Goal: Navigation & Orientation: Find specific page/section

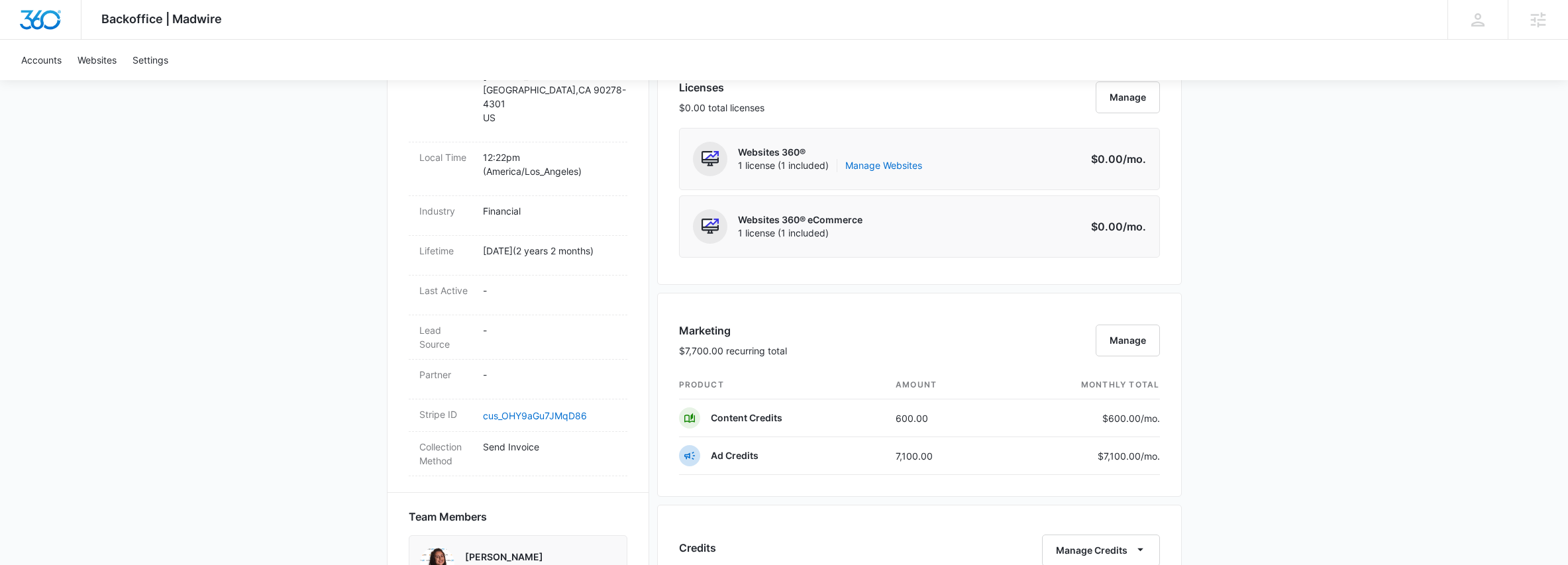
scroll to position [716, 0]
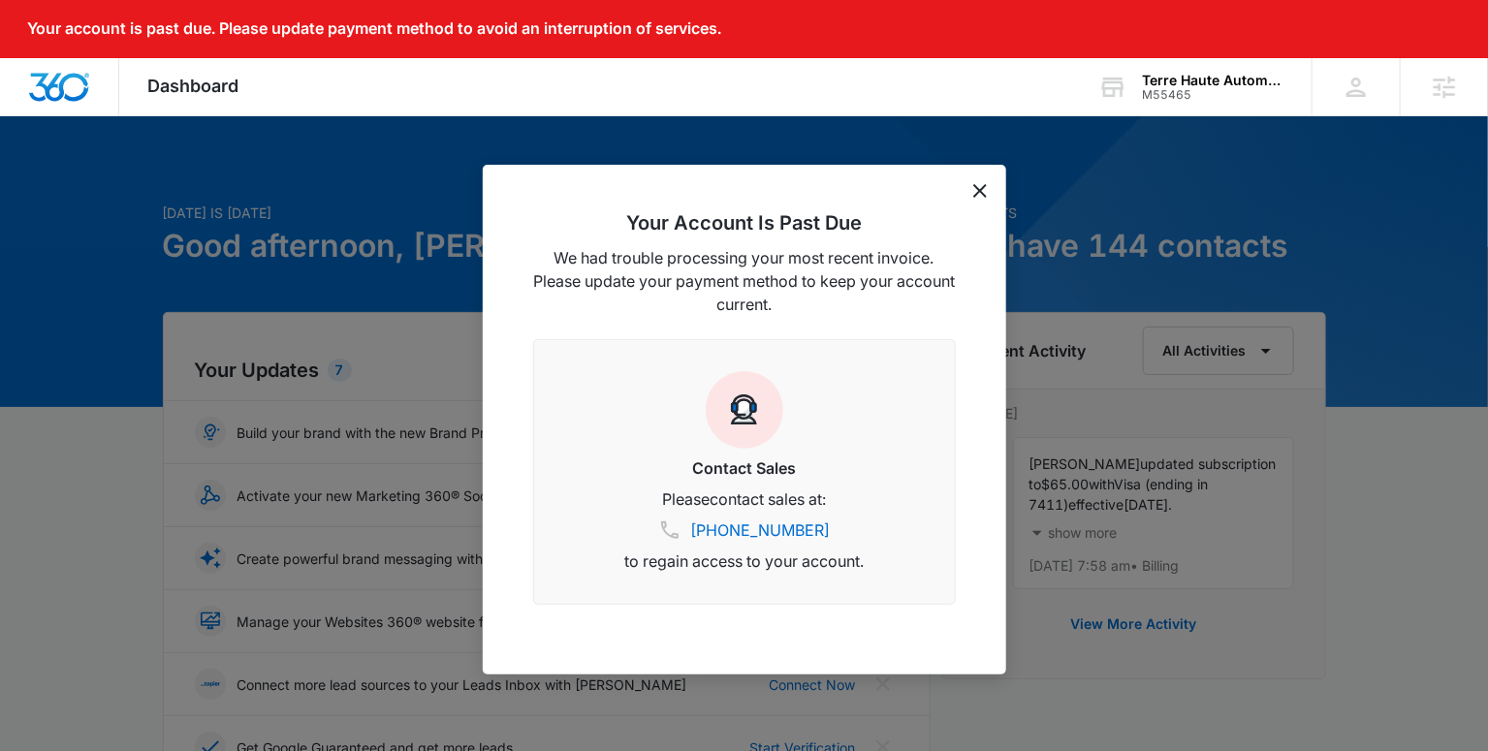
click at [978, 192] on icon "dismiss this dialog" at bounding box center [980, 191] width 14 height 14
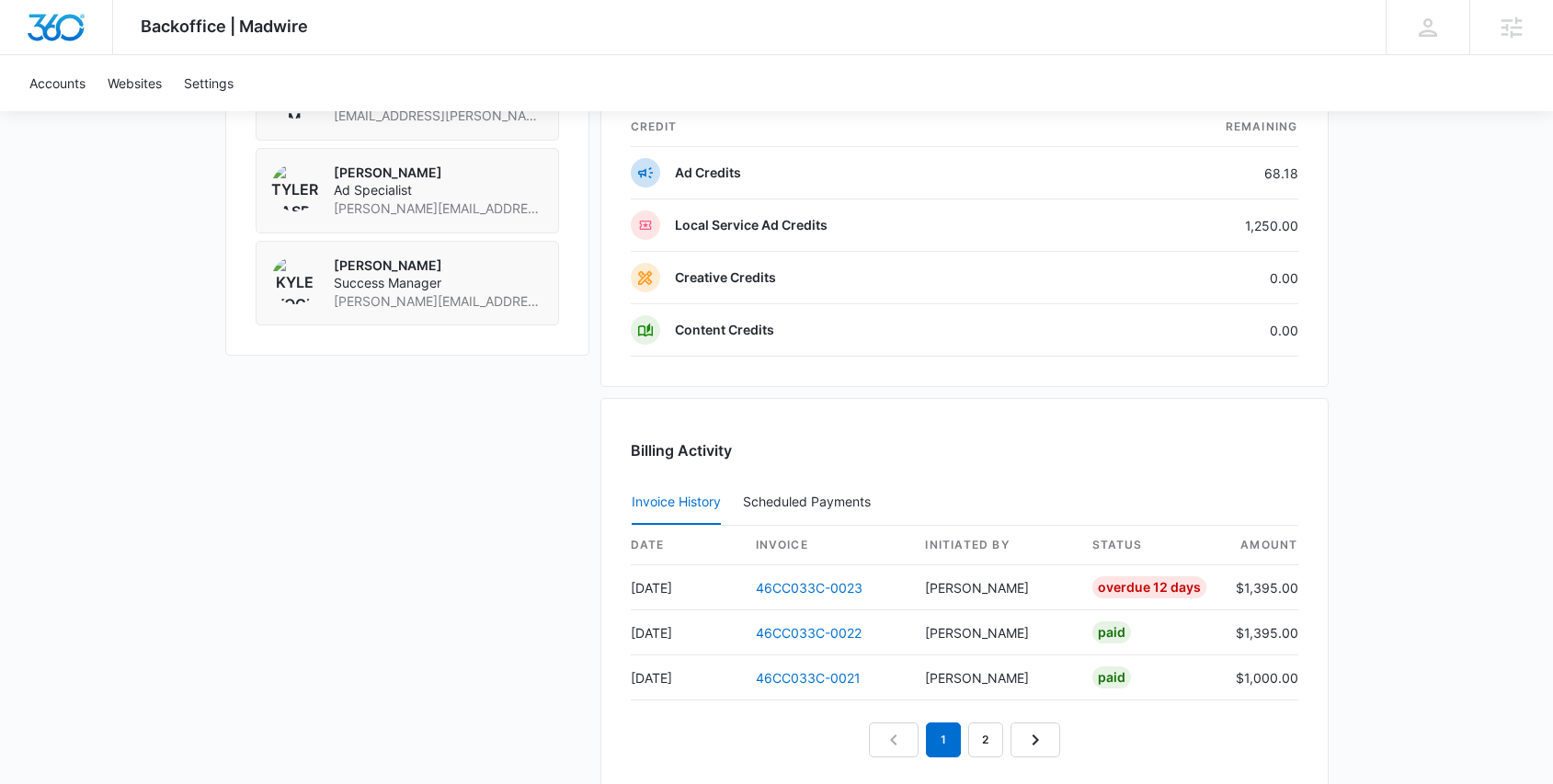
scroll to position [1656, 0]
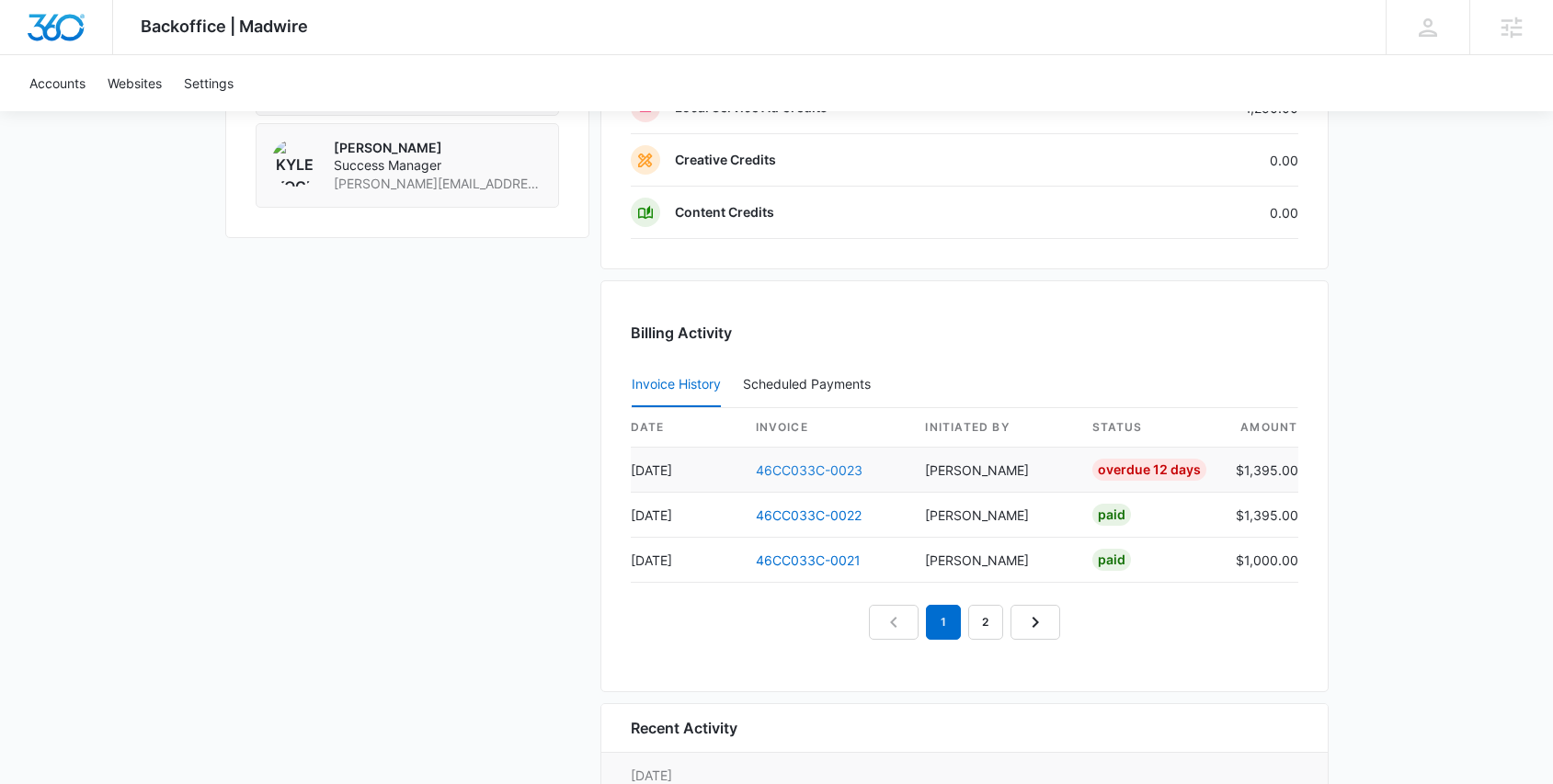
click at [818, 472] on link "46CC033C-0023" at bounding box center [809, 470] width 106 height 15
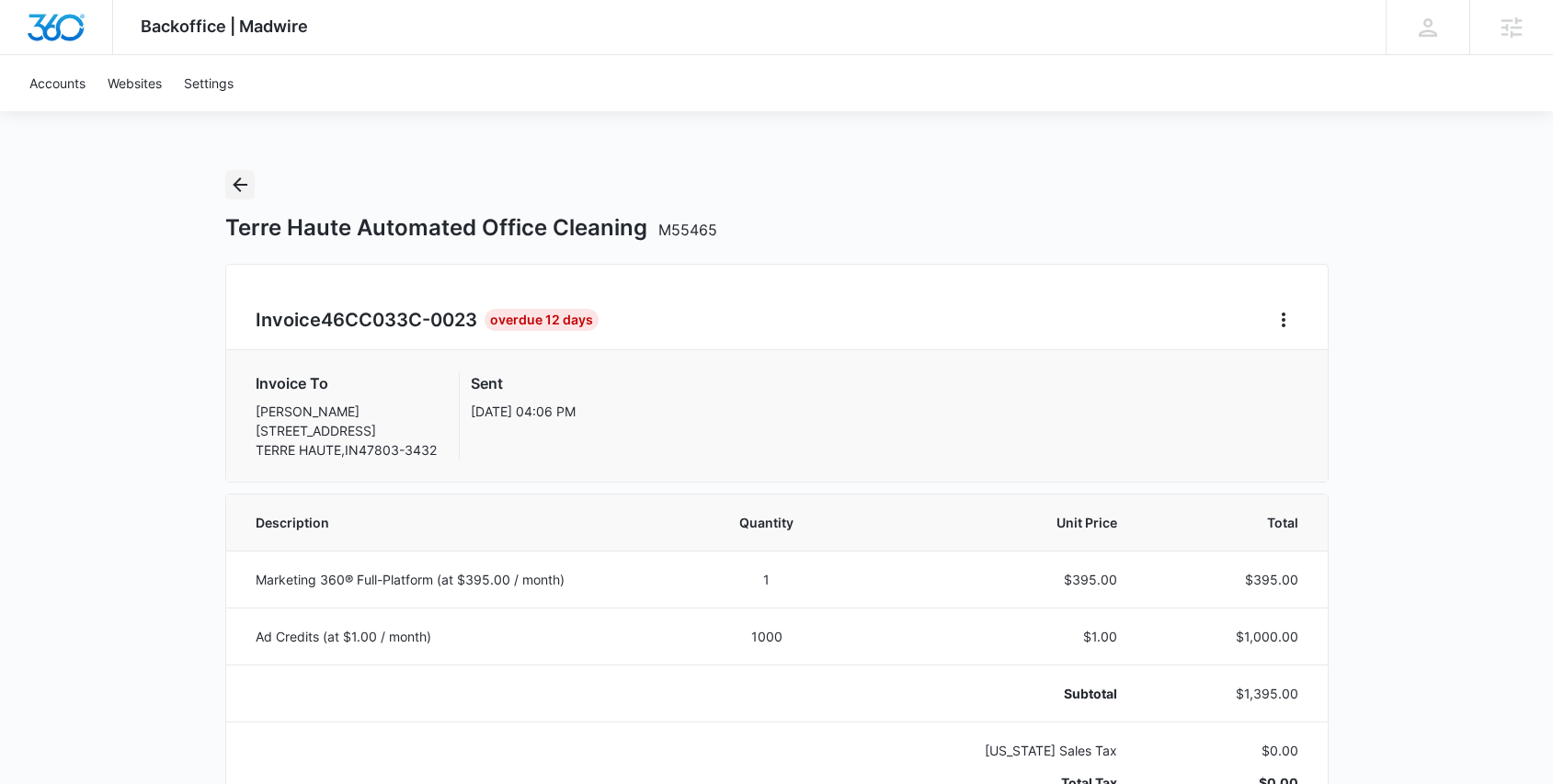
click at [233, 189] on icon "Back" at bounding box center [239, 184] width 22 height 22
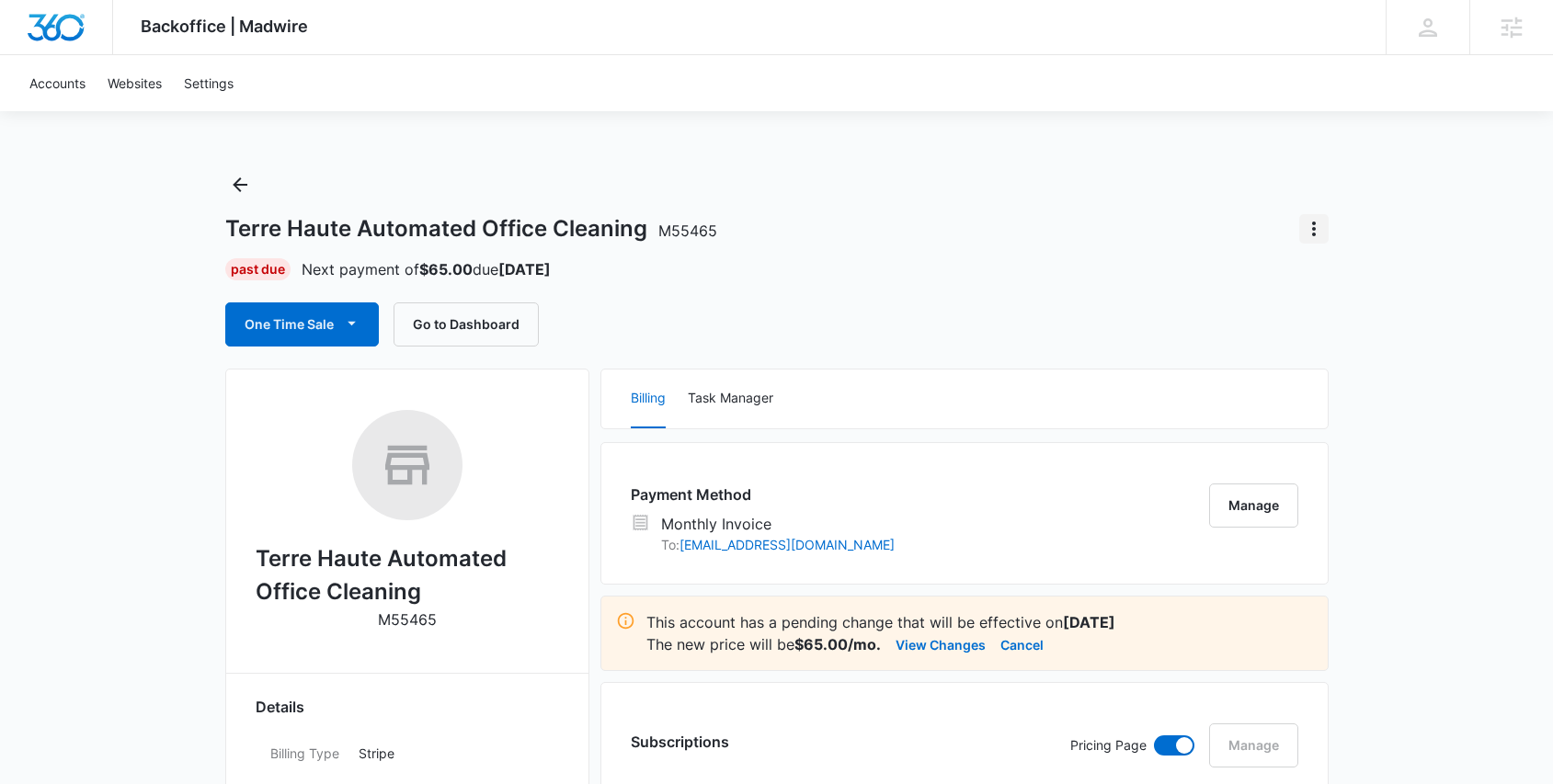
click at [1324, 228] on icon "Actions" at bounding box center [1313, 228] width 22 height 22
click at [1318, 234] on icon "Actions" at bounding box center [1313, 228] width 22 height 22
click at [1201, 233] on div "Terre Haute Automated Office Cleaning M55465 Close Account" at bounding box center [776, 228] width 1103 height 29
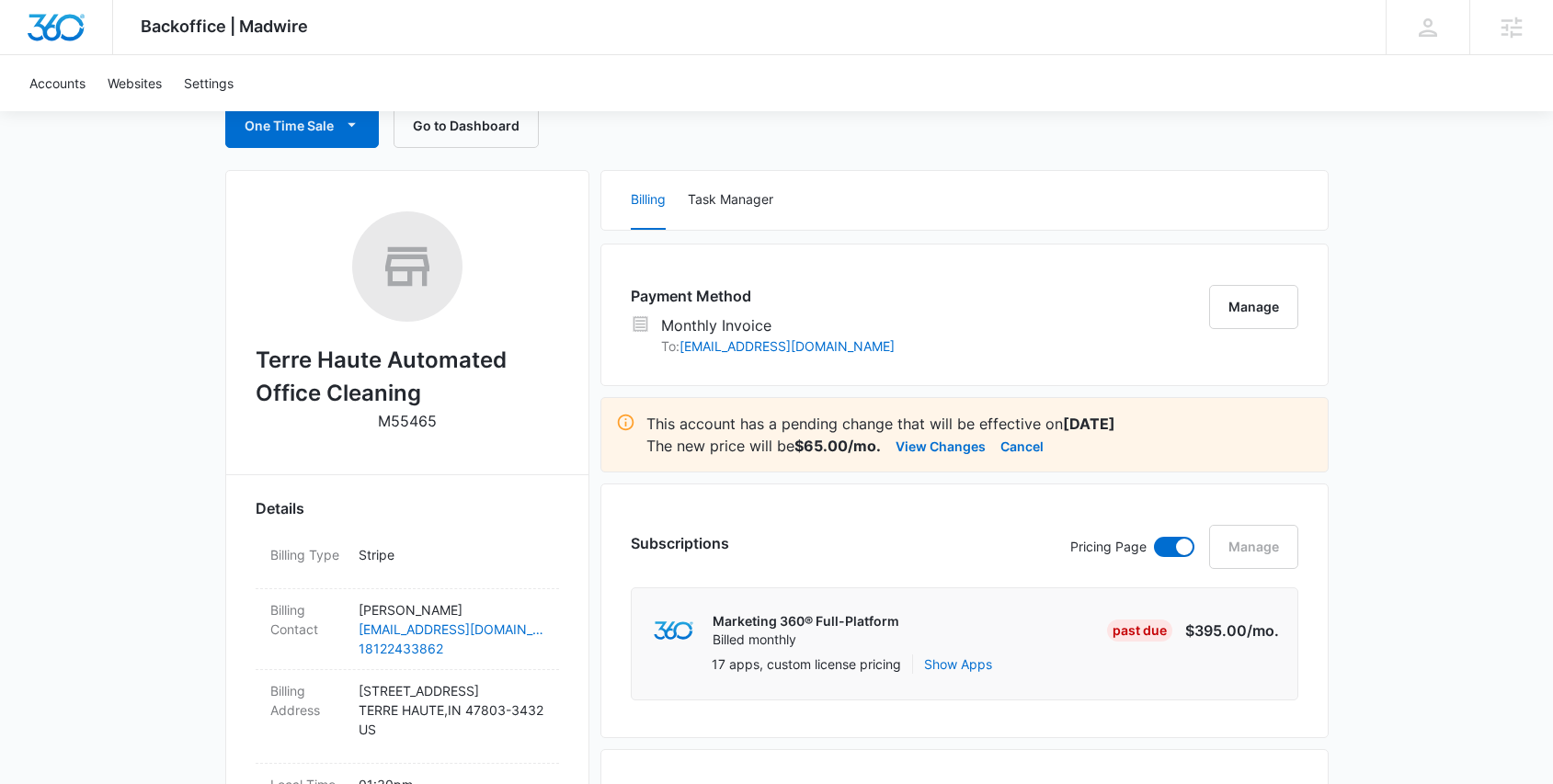
scroll to position [158, 0]
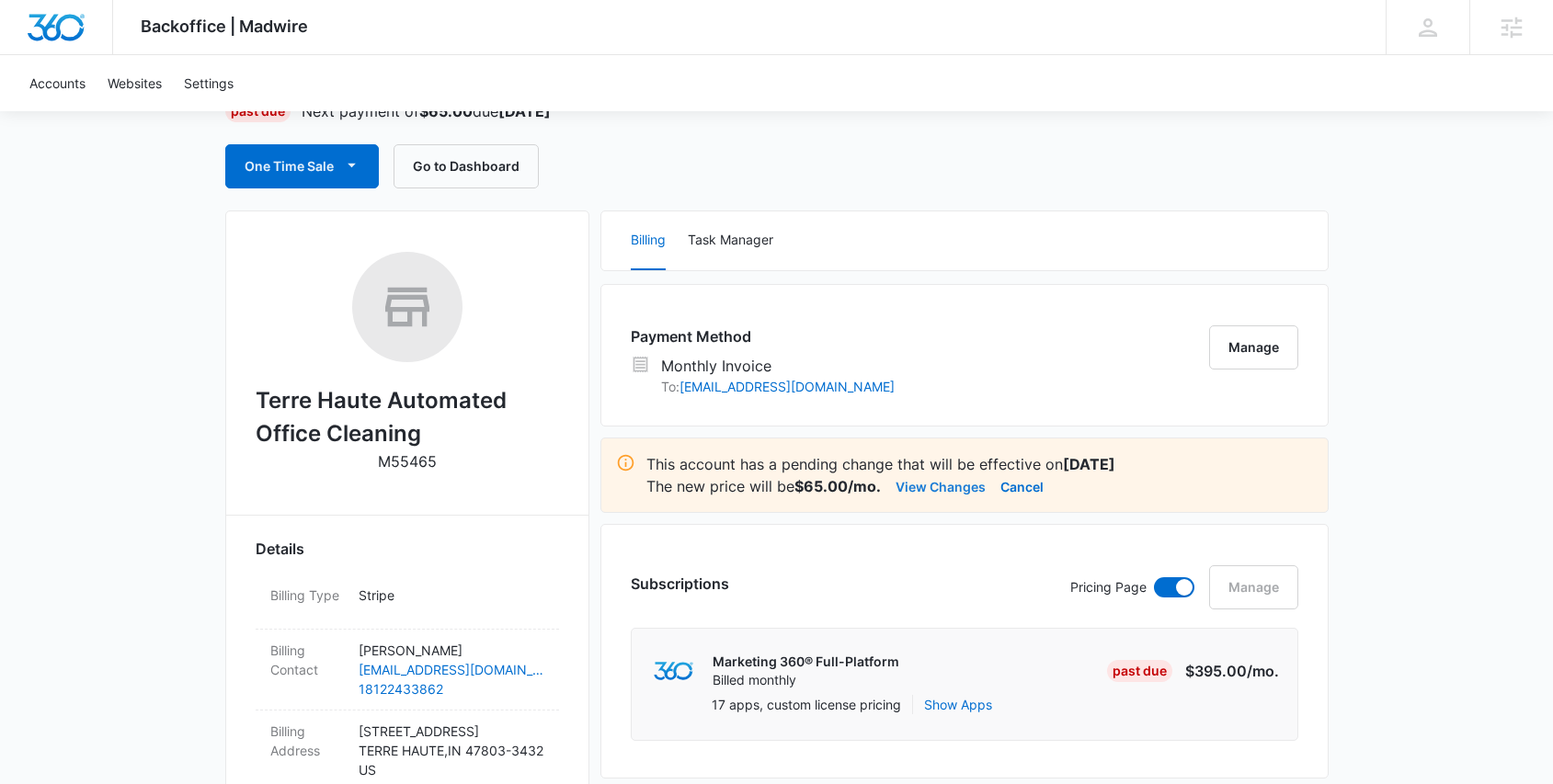
click at [933, 490] on button "View Changes" at bounding box center [940, 485] width 90 height 22
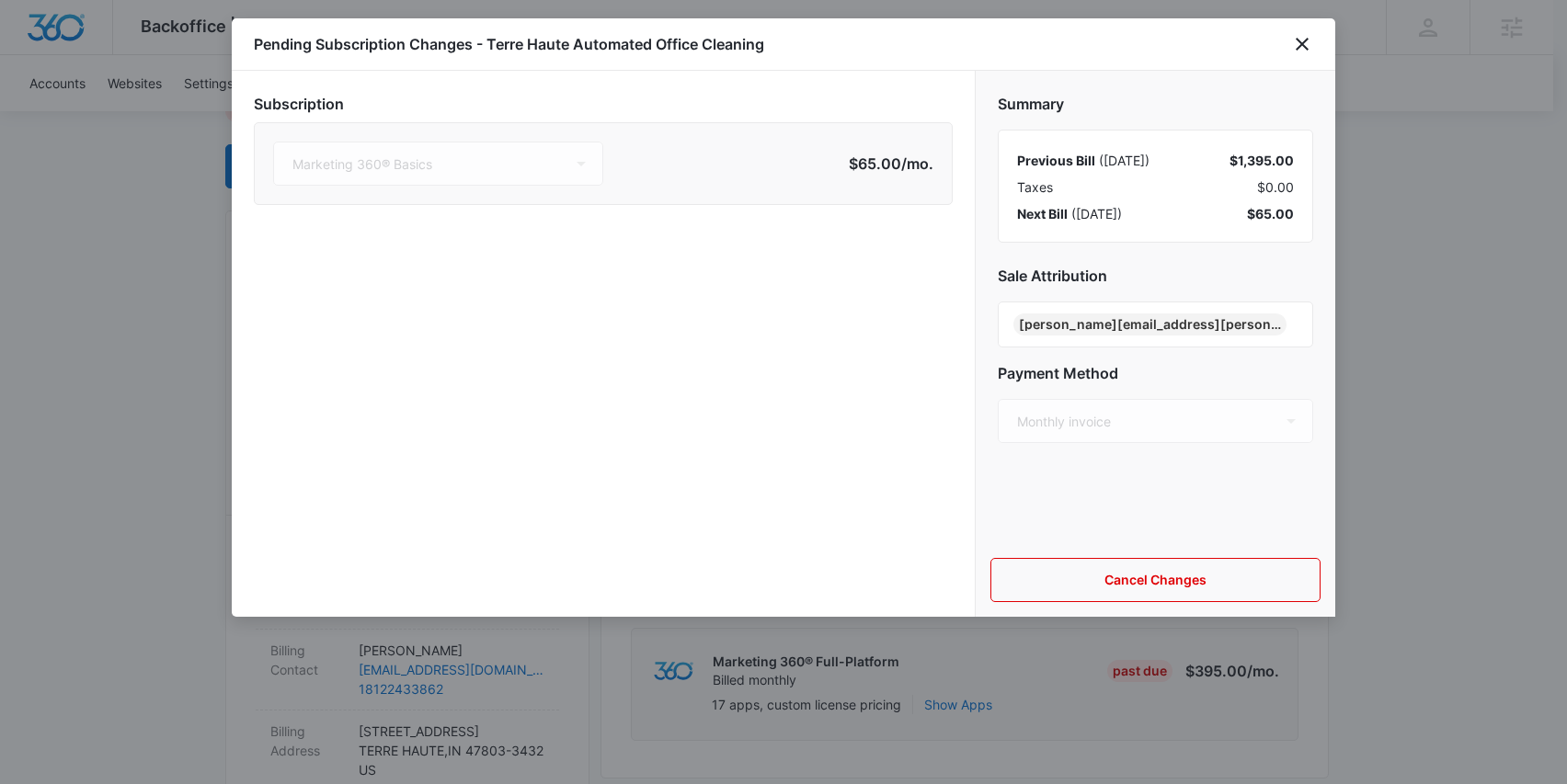
click at [1425, 348] on div at bounding box center [784, 392] width 1567 height 784
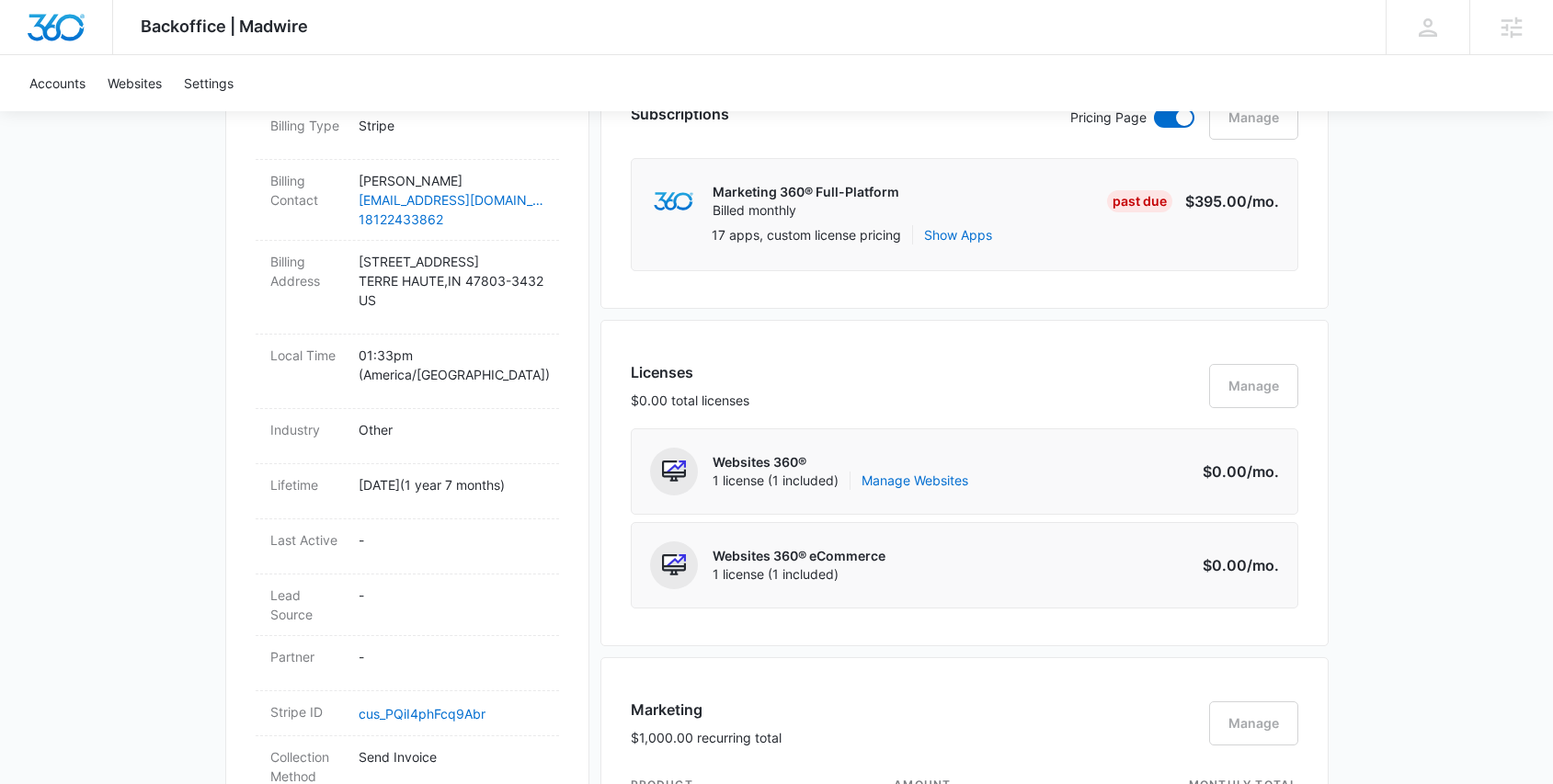
scroll to position [593, 0]
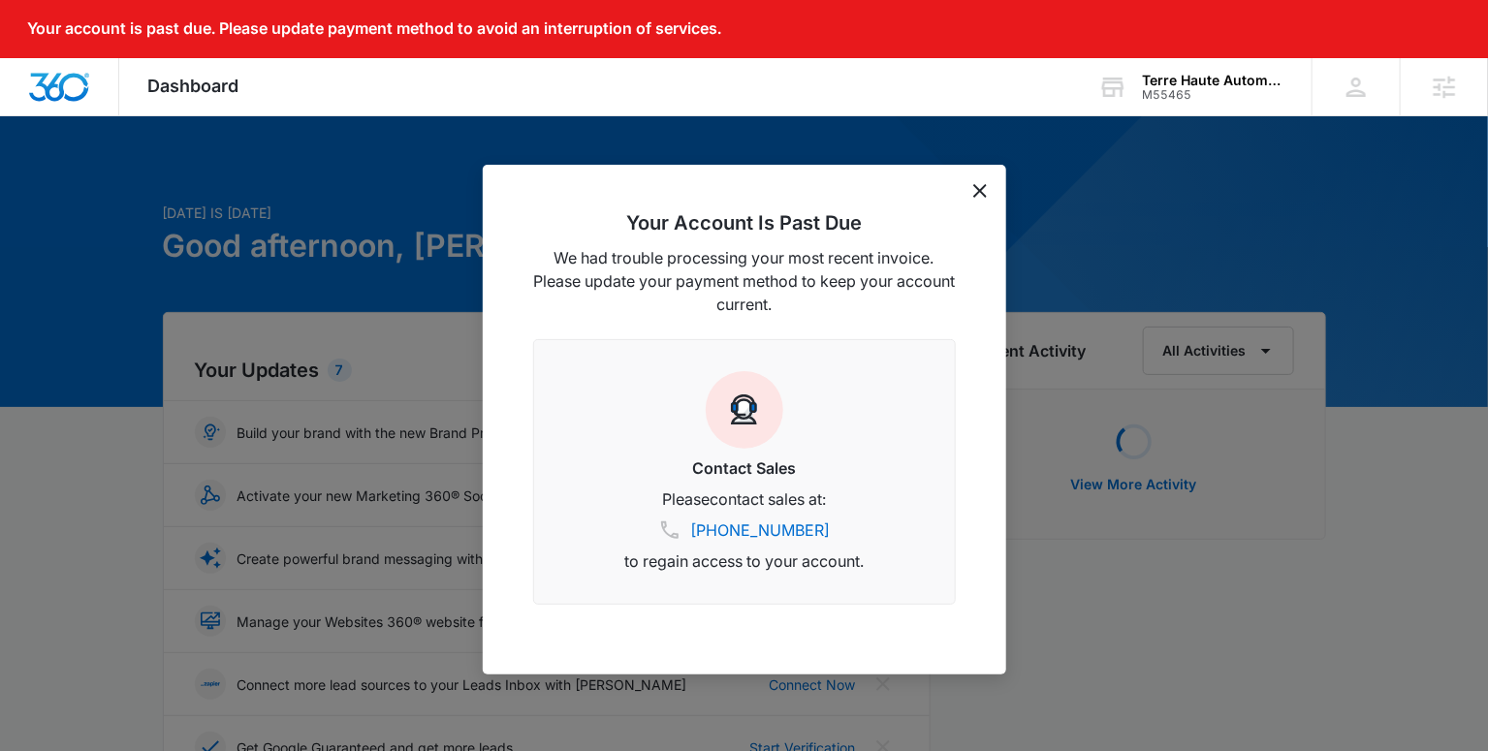
click at [984, 190] on icon "dismiss this dialog" at bounding box center [980, 191] width 14 height 14
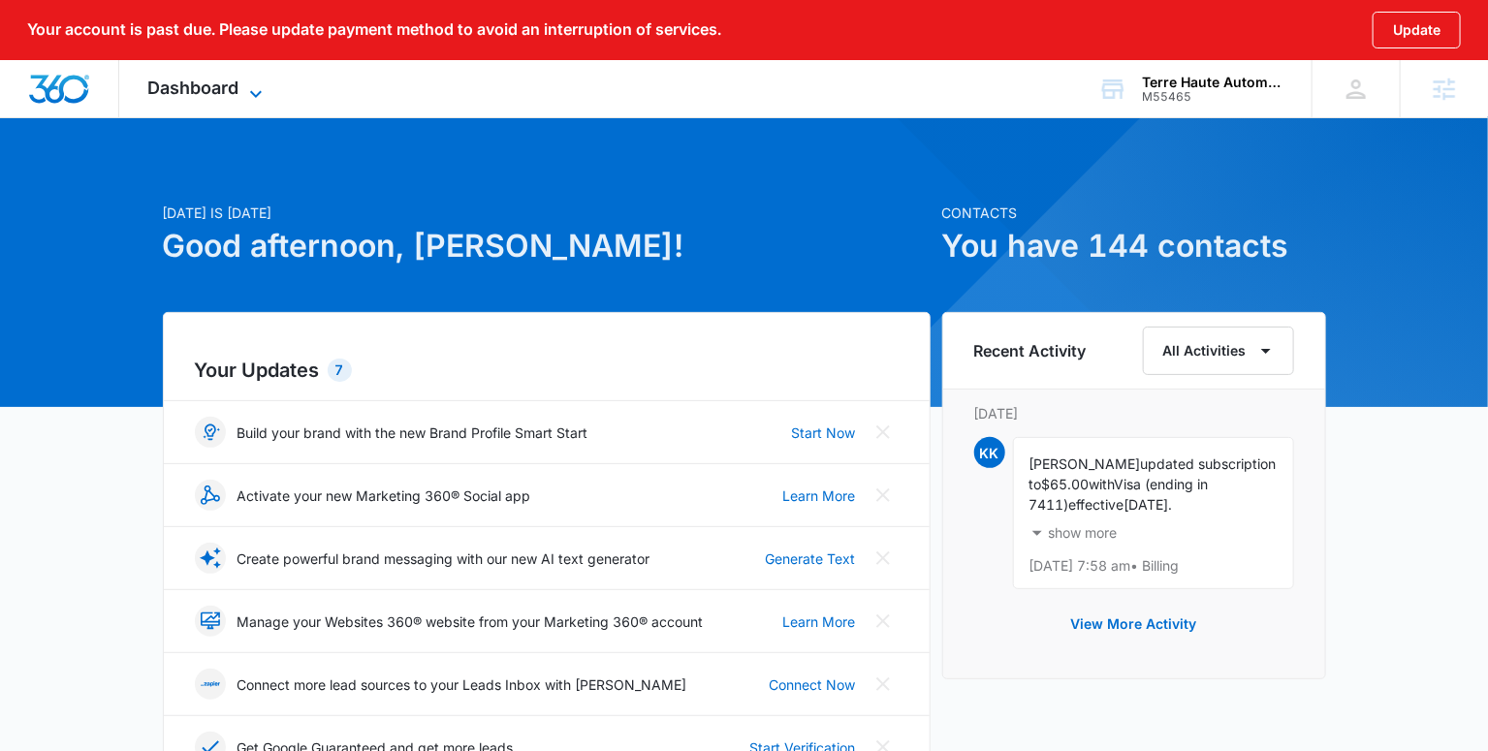
click at [235, 84] on span "Dashboard" at bounding box center [193, 88] width 91 height 20
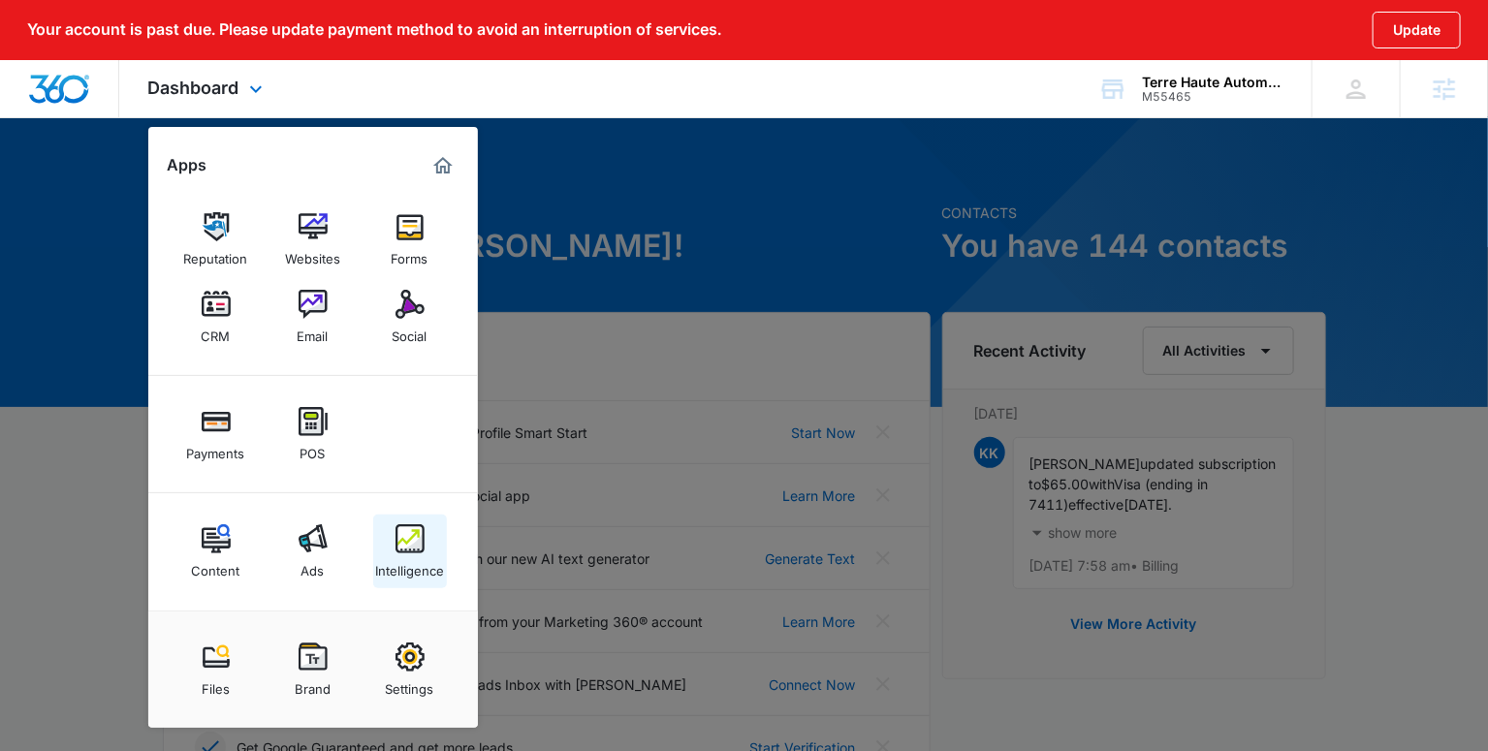
click at [424, 560] on div "Intelligence" at bounding box center [409, 566] width 69 height 25
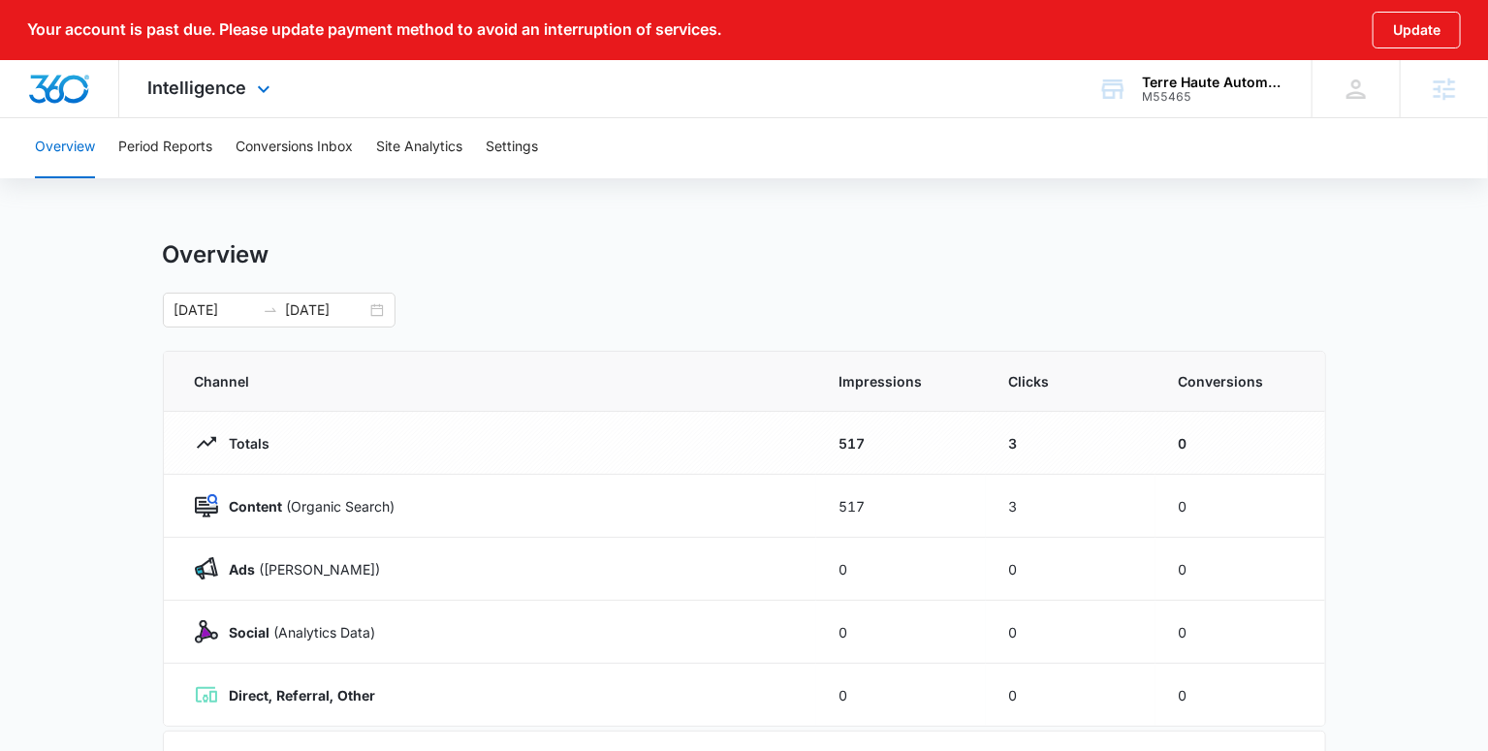
click at [60, 89] on img "Dashboard" at bounding box center [59, 89] width 62 height 29
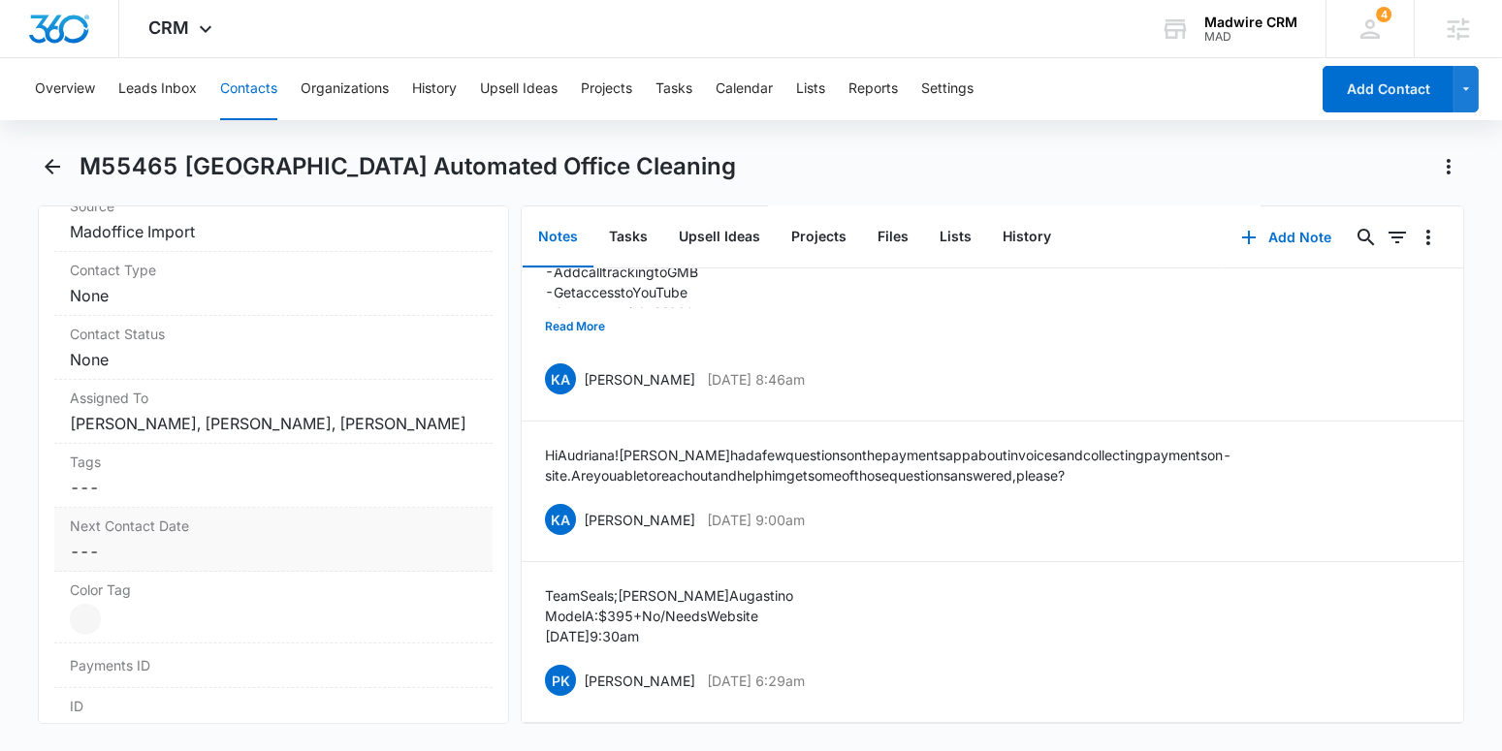
scroll to position [1032, 0]
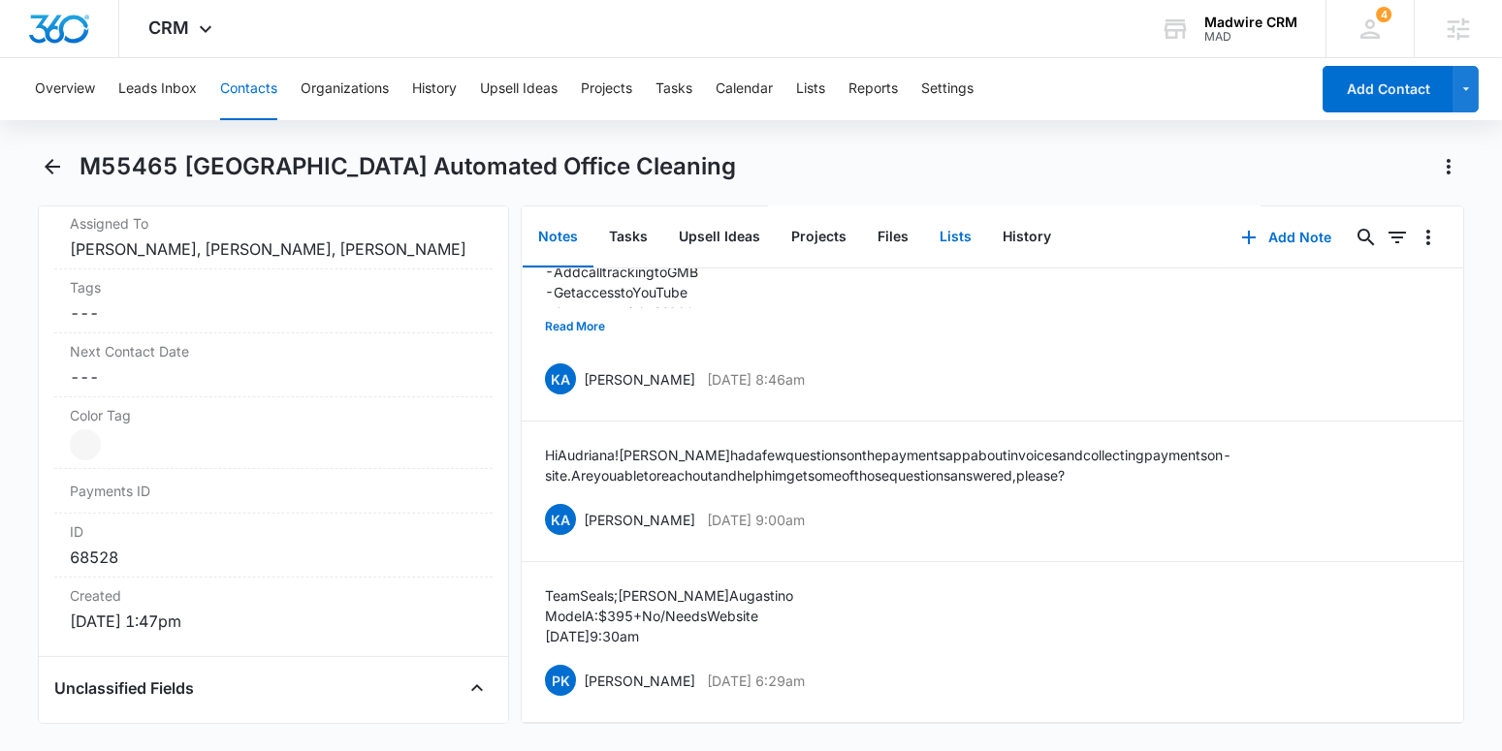
click at [953, 243] on button "Lists" at bounding box center [955, 237] width 63 height 60
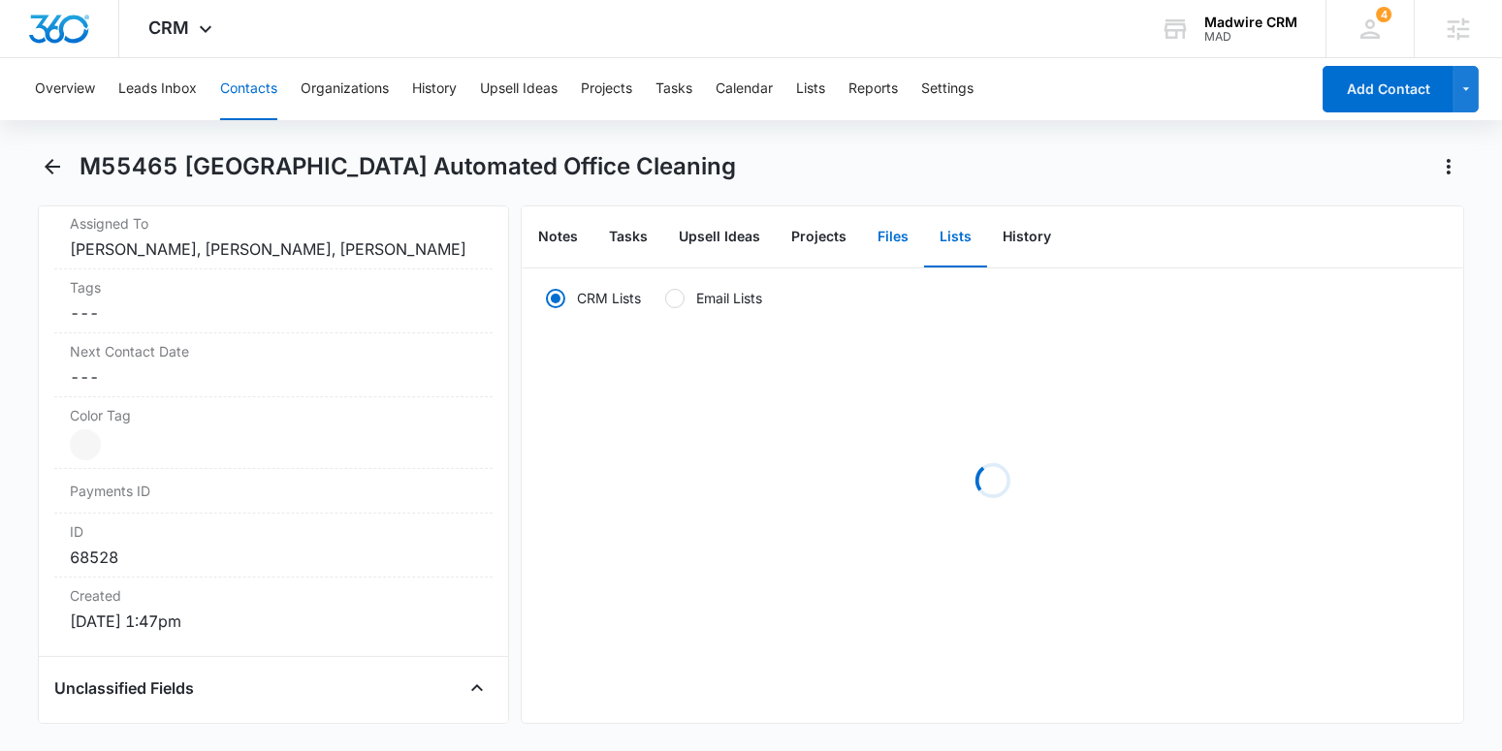
click at [875, 242] on button "Files" at bounding box center [893, 237] width 62 height 60
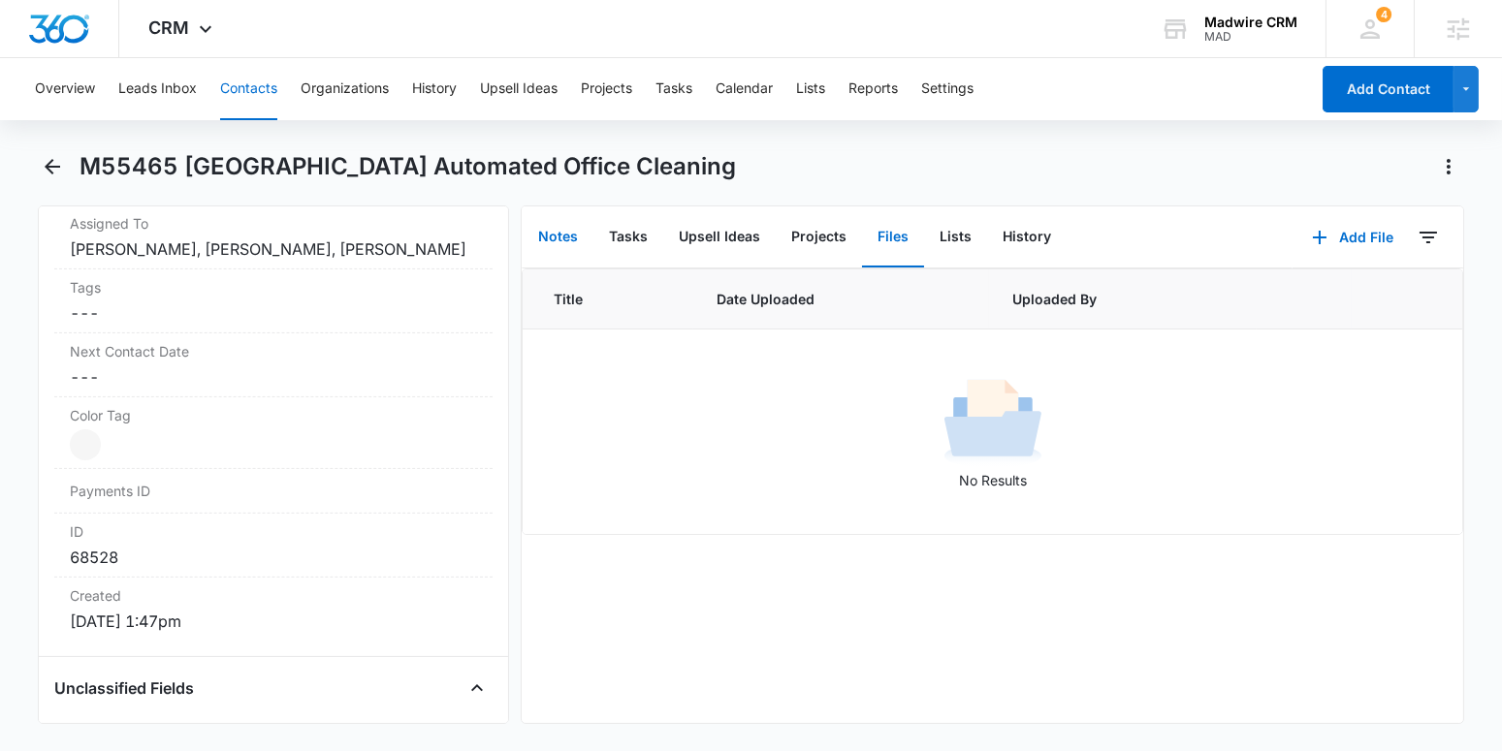
click at [576, 239] on button "Notes" at bounding box center [558, 237] width 71 height 60
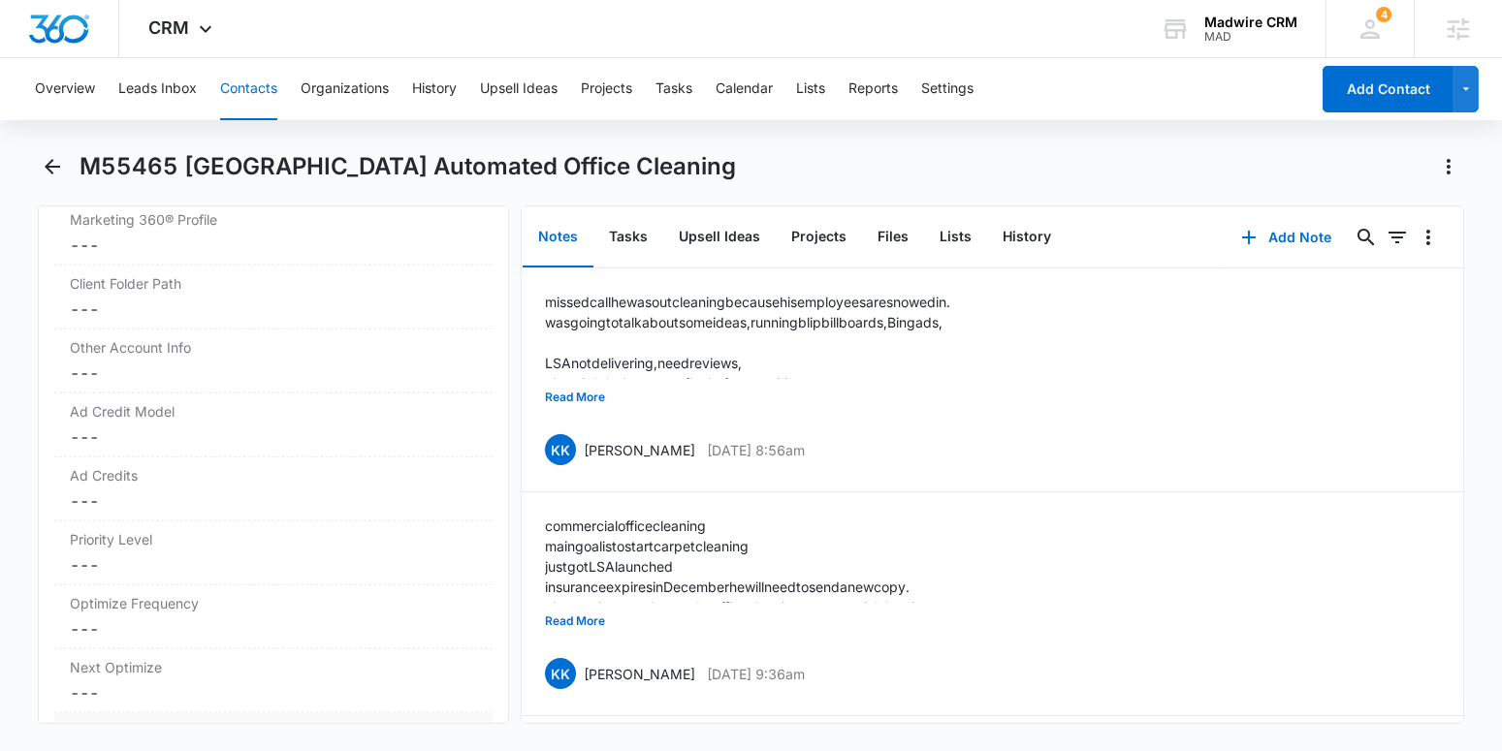
scroll to position [6154, 0]
